Goal: Transaction & Acquisition: Book appointment/travel/reservation

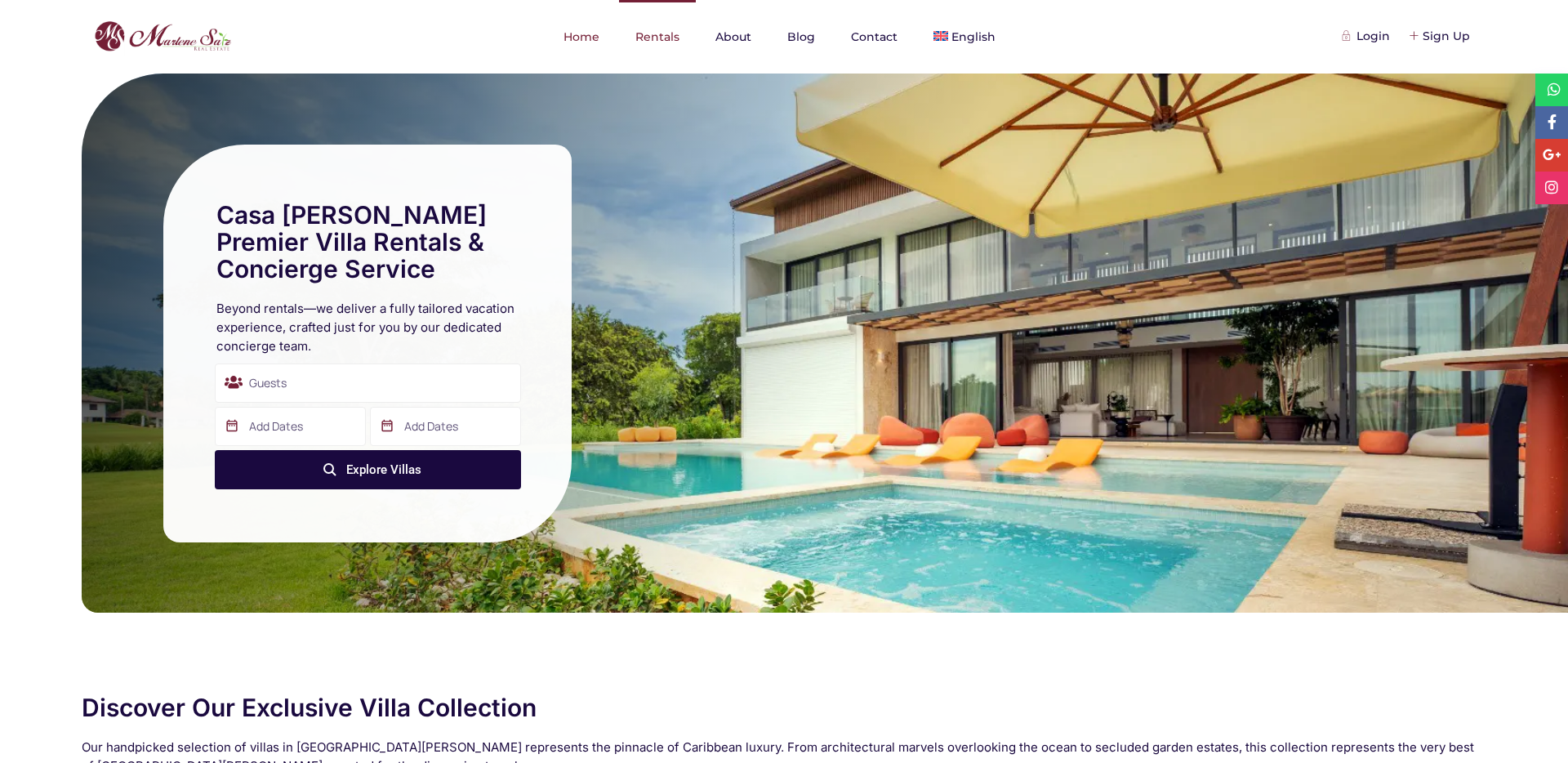
click at [642, 68] on link "Rentals" at bounding box center [657, 36] width 77 height 74
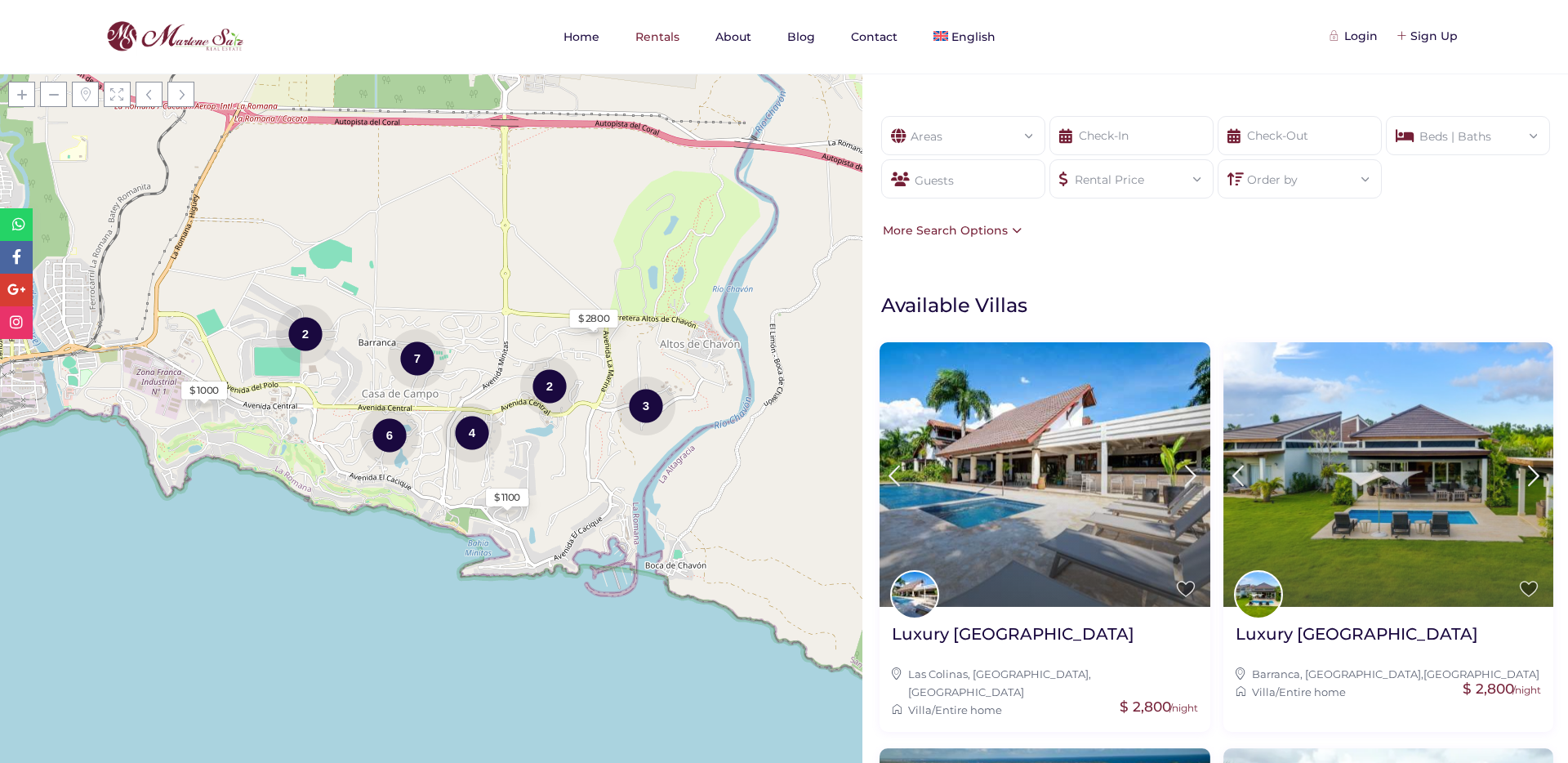
click at [969, 154] on div "Areas All Areas Barranca Sur, Casa De Campo (1) Barranca, Casa De Campo (8) Cac…" at bounding box center [963, 136] width 164 height 39
click at [986, 133] on div "Areas" at bounding box center [963, 131] width 138 height 29
click at [1126, 163] on div "Rental Price" at bounding box center [1132, 174] width 138 height 29
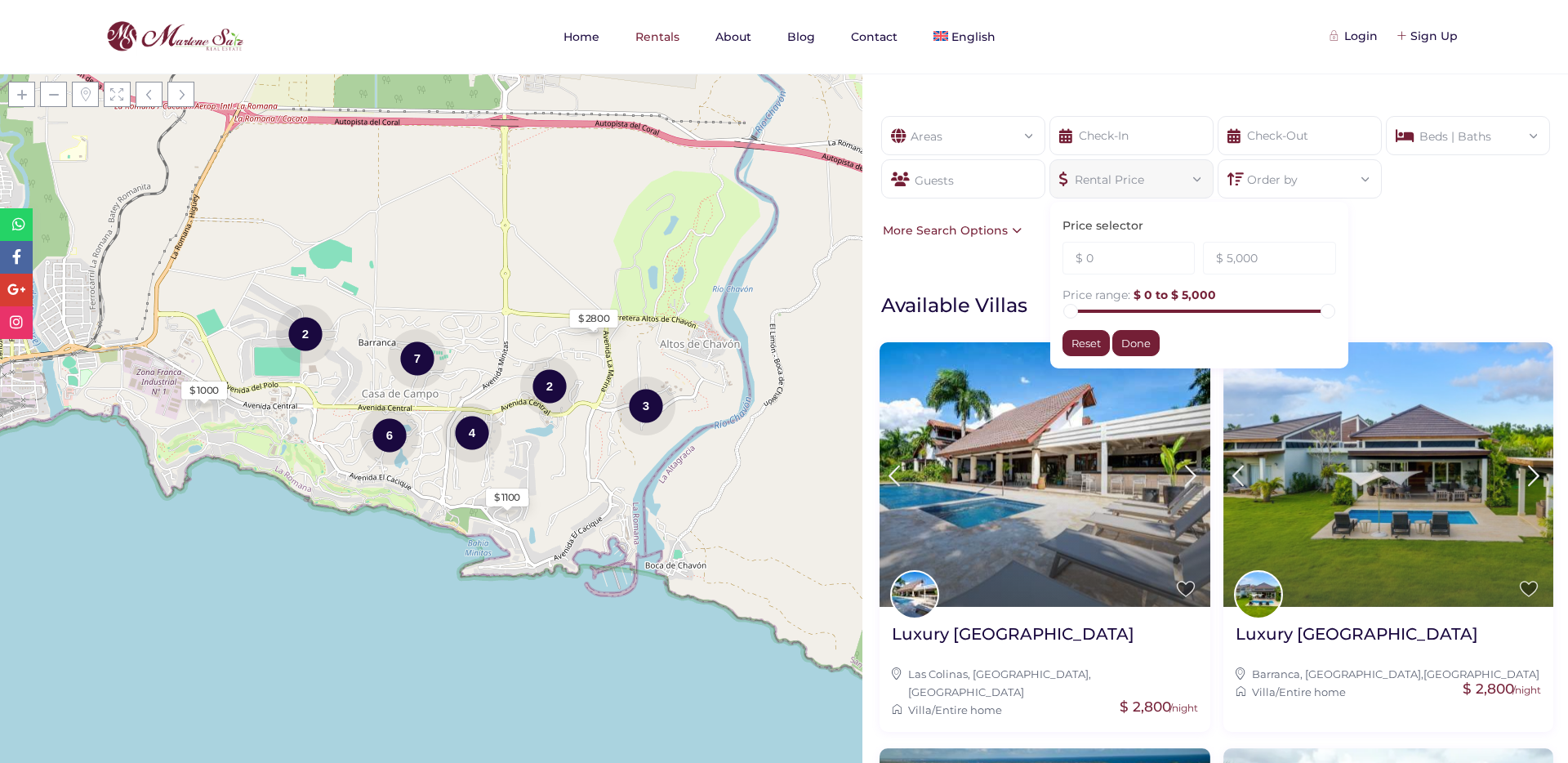
click at [1126, 163] on div "Rental Price" at bounding box center [1132, 174] width 138 height 29
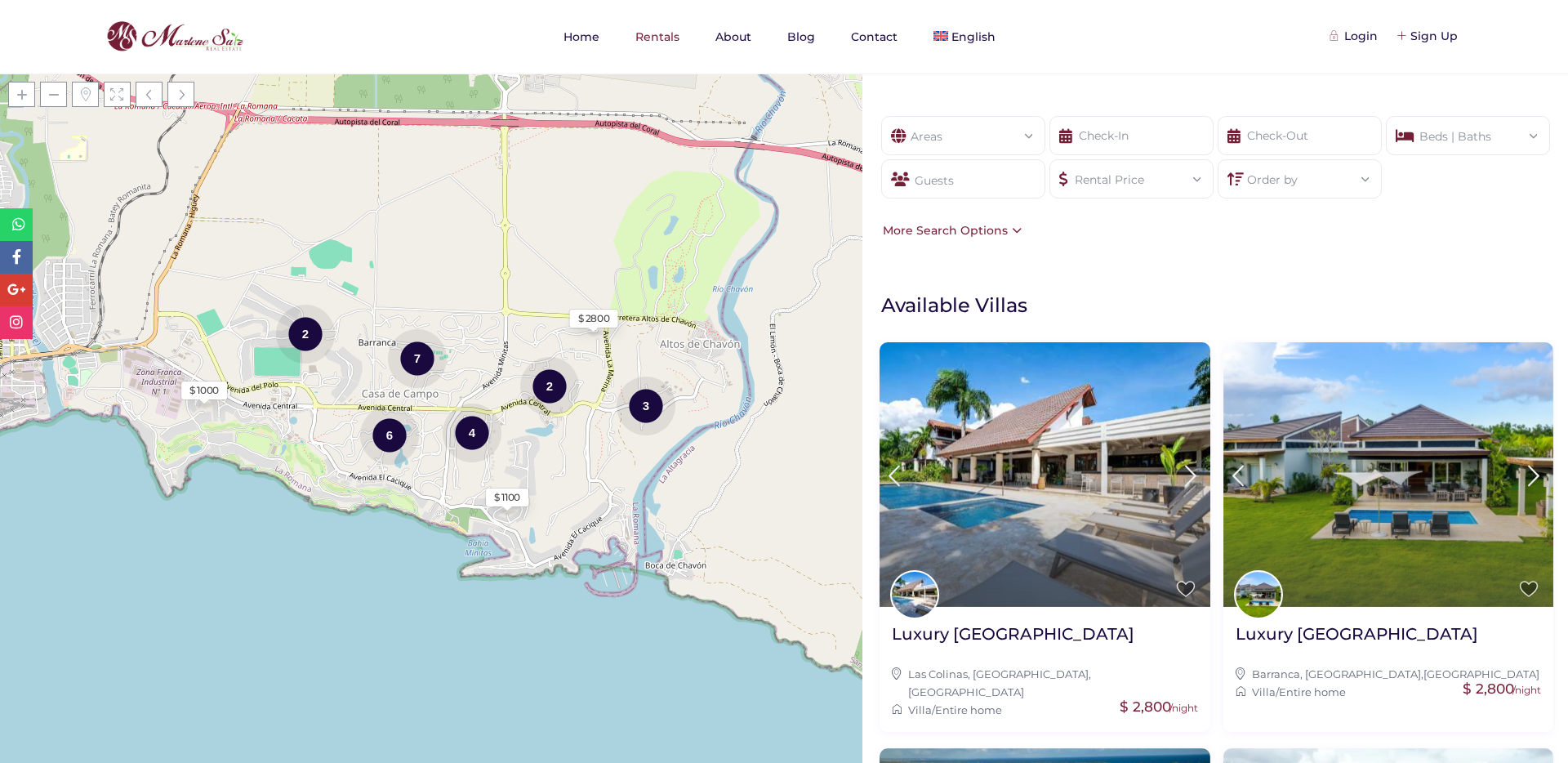
click at [1126, 163] on div "Rental Price" at bounding box center [1132, 174] width 138 height 29
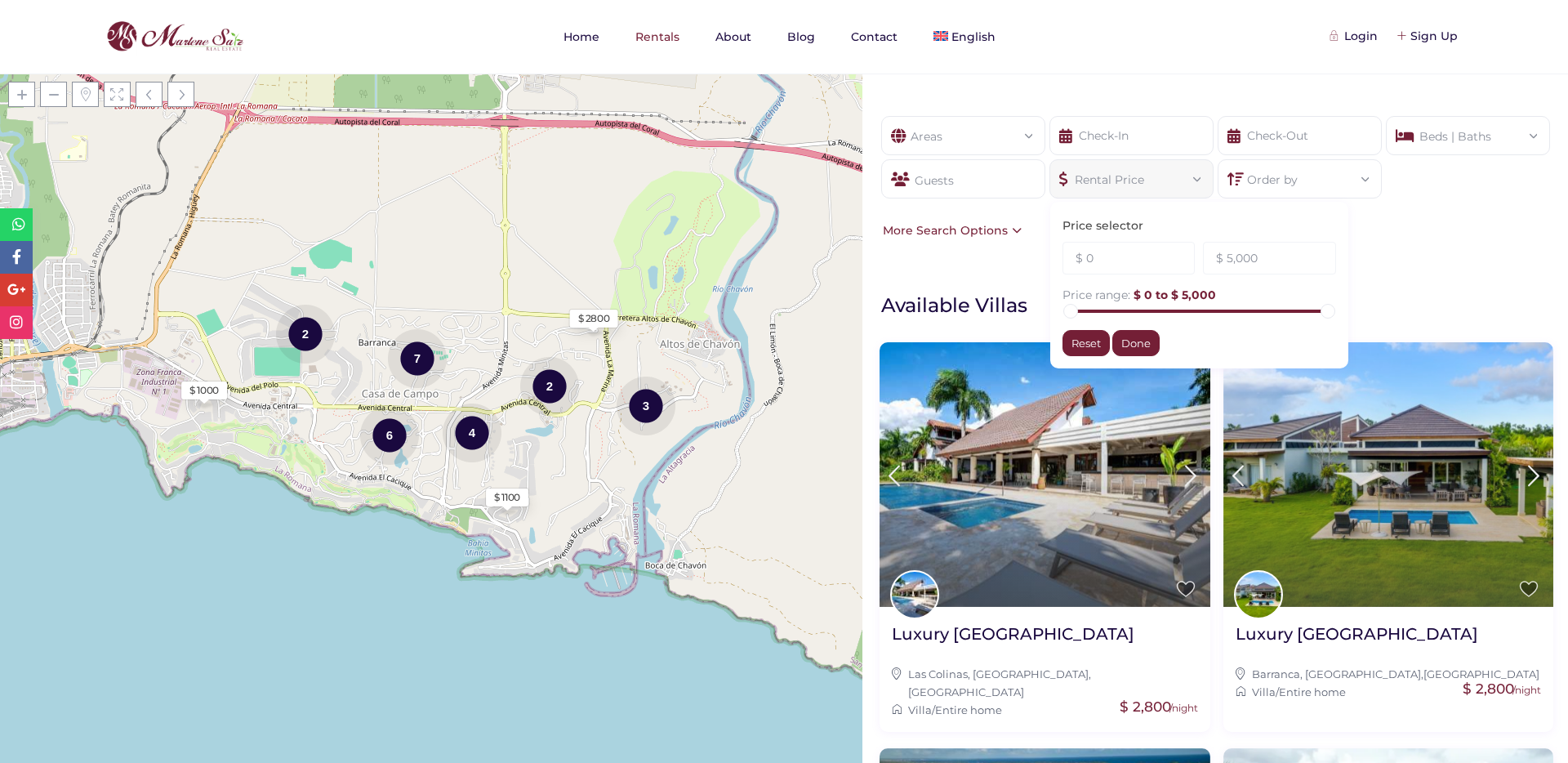
click at [1279, 217] on div "Price selector $ 0 $ 5,000 Price range: $ 0 to $ 5,000 Reset Done" at bounding box center [1199, 285] width 298 height 167
click at [1425, 130] on div "Beds | Baths" at bounding box center [1468, 131] width 138 height 29
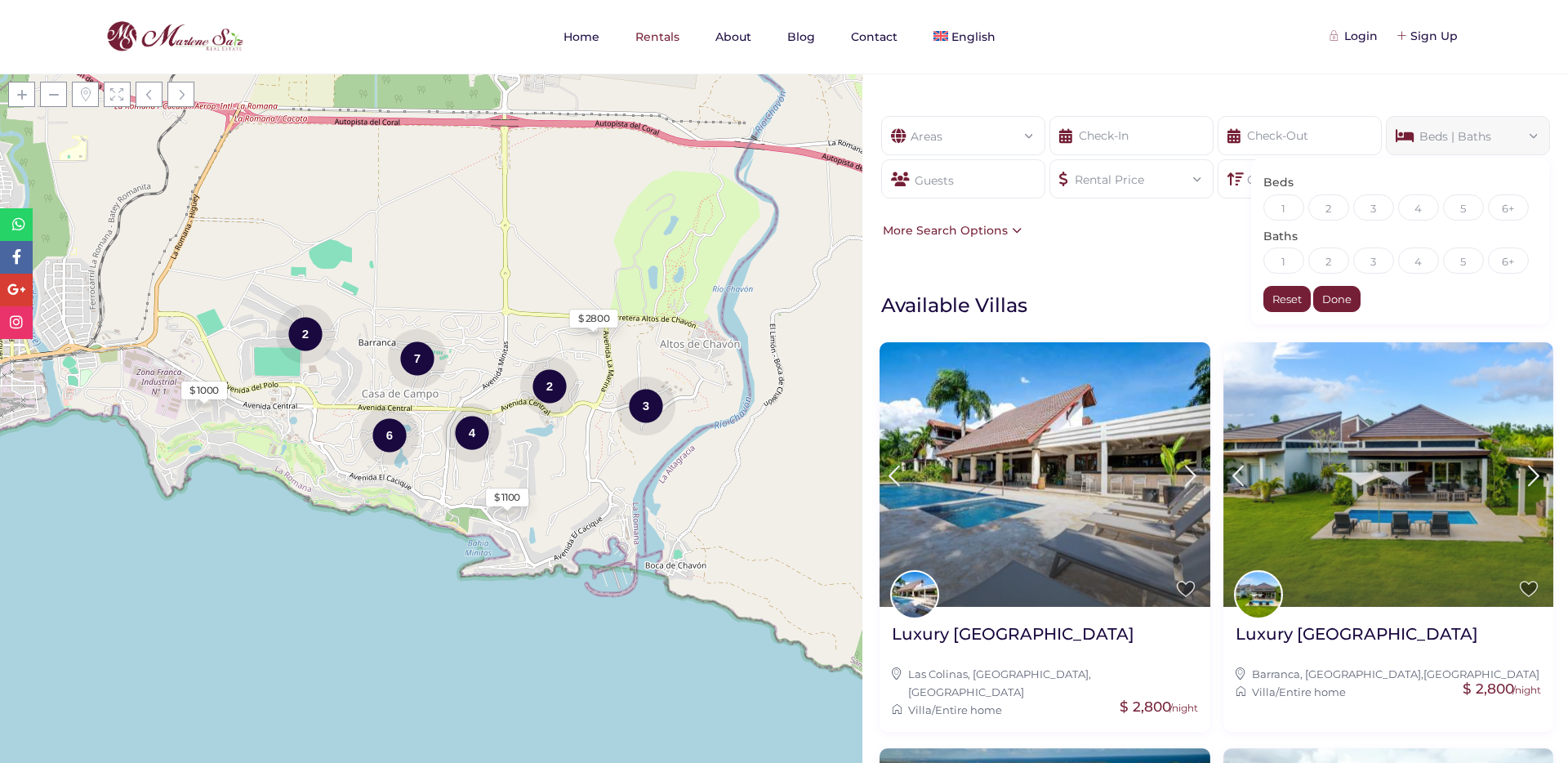
click at [972, 166] on div "Guests" at bounding box center [963, 179] width 164 height 39
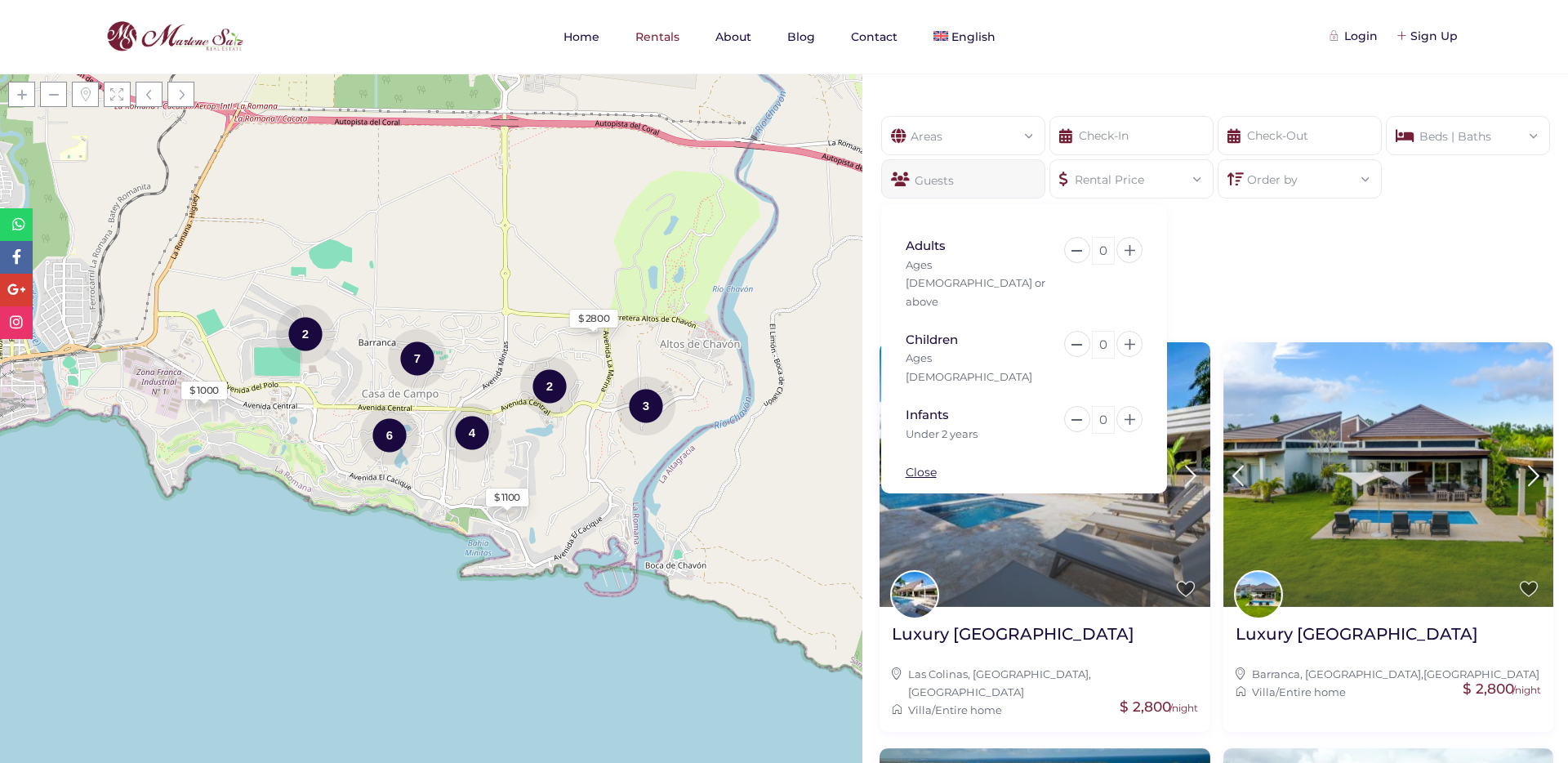
click at [973, 151] on div "Areas All Areas Barranca Sur, Casa De Campo (1) Barranca, Casa De Campo (8) Cac…" at bounding box center [963, 136] width 164 height 39
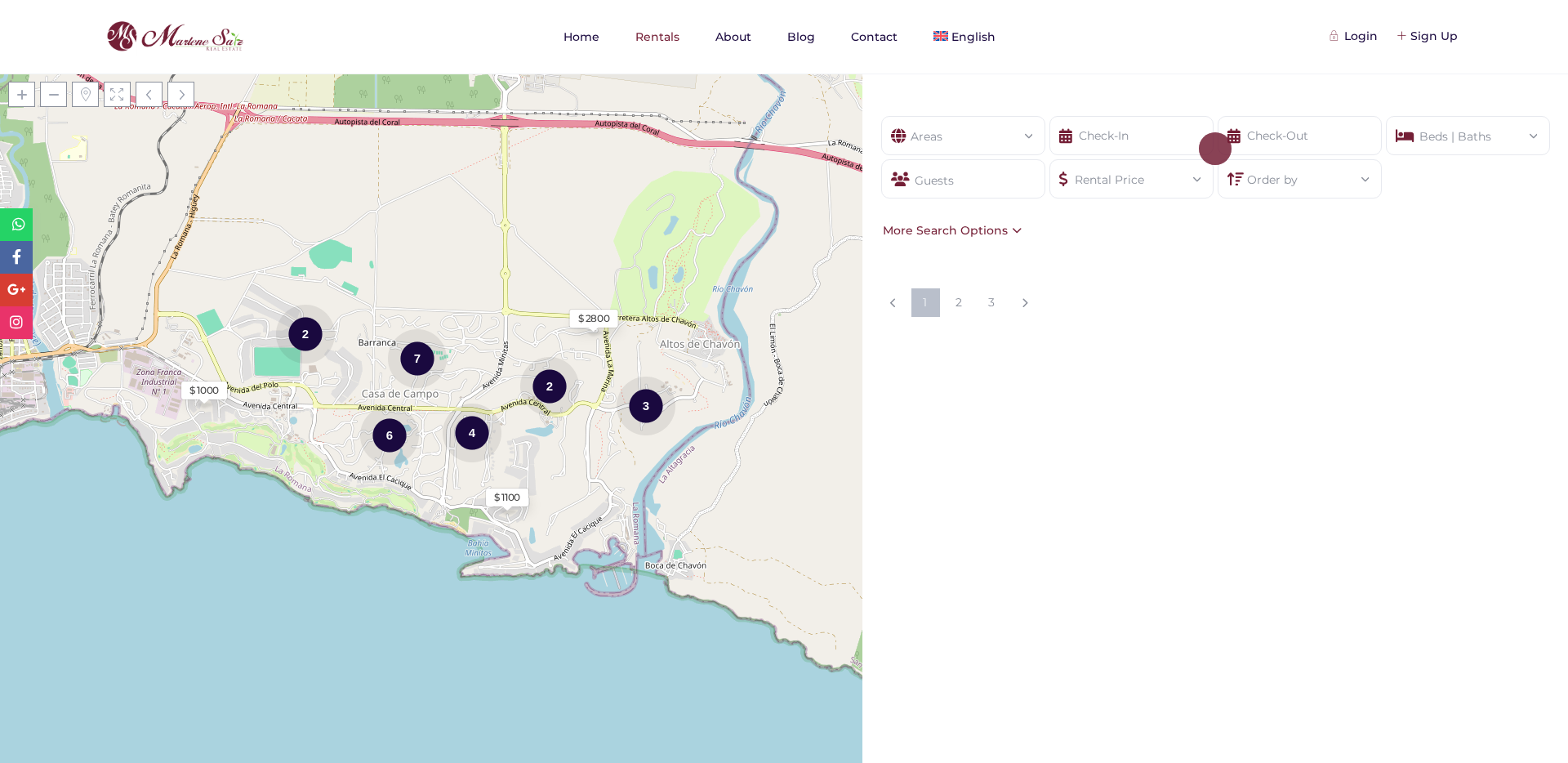
click at [980, 124] on div "Areas" at bounding box center [963, 131] width 138 height 29
click at [1090, 165] on div "Rental Price" at bounding box center [1132, 174] width 138 height 29
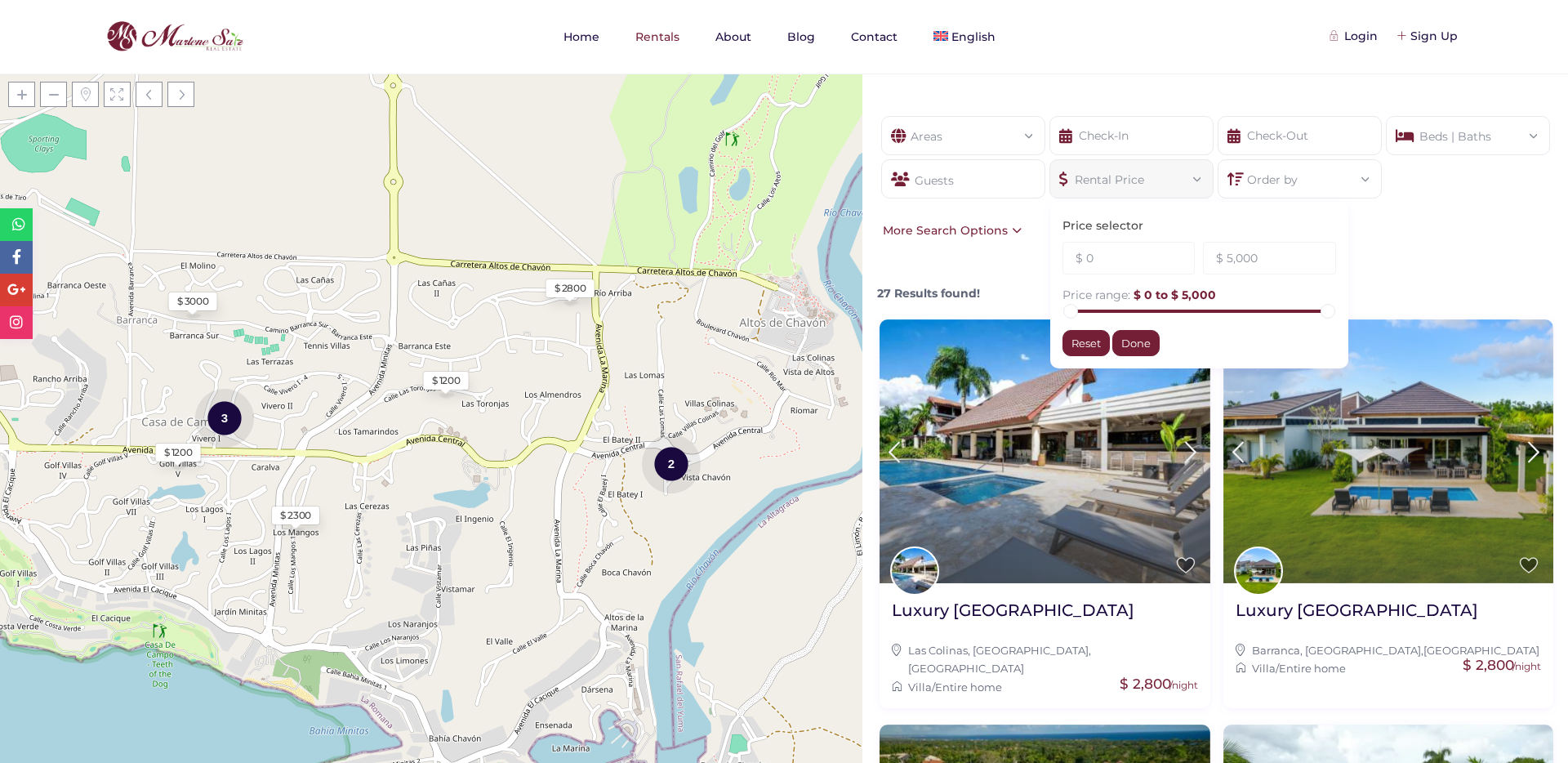
click at [936, 114] on div "Areas All Areas Barranca Sur, Casa De Campo (1) Barranca, Casa De Campo (8) Cac…" at bounding box center [1215, 177] width 705 height 172
